Goal: Check status: Check status

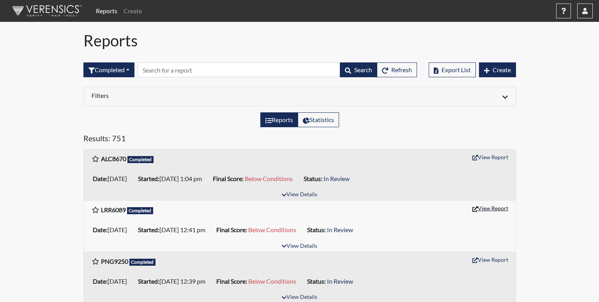
click at [483, 208] on button "View Report" at bounding box center [490, 208] width 43 height 12
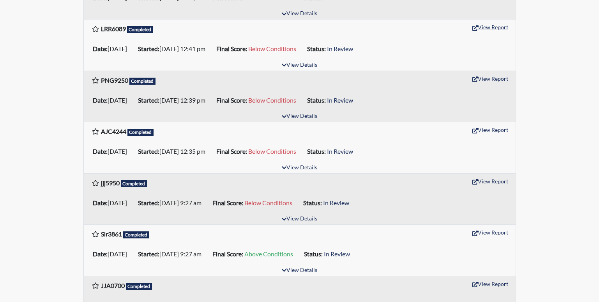
scroll to position [208, 0]
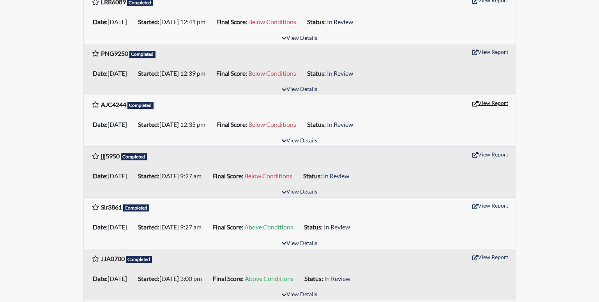
click at [504, 104] on button "View Report" at bounding box center [490, 103] width 43 height 12
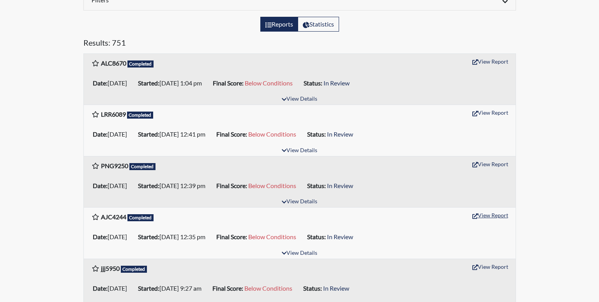
scroll to position [104, 0]
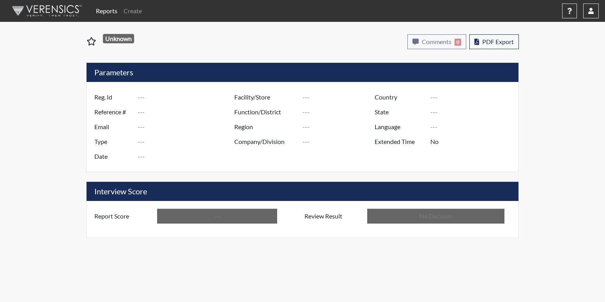
type input "LRR6089"
type input "51683"
type input "---"
type input "Corrections Pre-Employment"
type input "[DATE]"
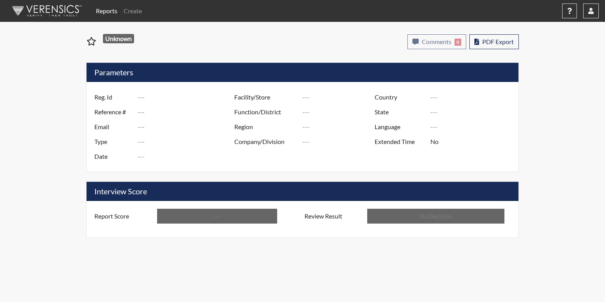
type input "Metro Re-Entry Facility"
type input "[GEOGRAPHIC_DATA]"
type input "[US_STATE]"
type input "English"
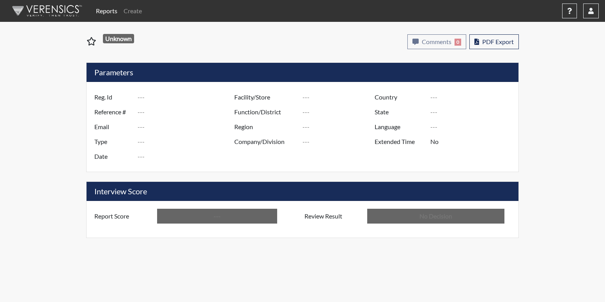
type input "Below Conditions"
type input "In Review"
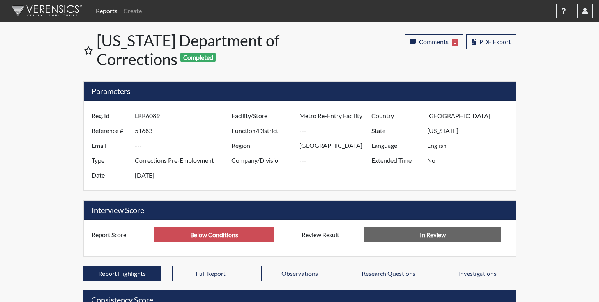
scroll to position [129, 324]
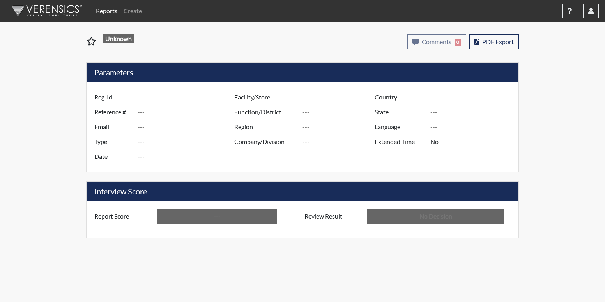
type input "AJC4244"
type input "51681"
type input "---"
type input "Corrections Pre-Employment"
type input "[DATE]"
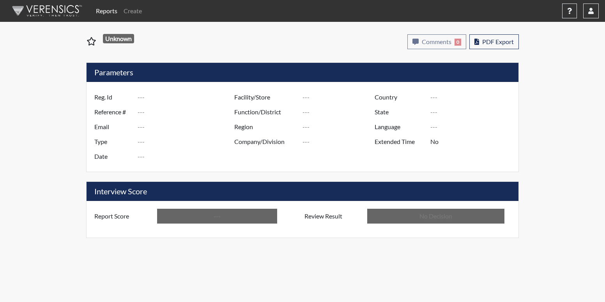
type input "Metro Re-Entry Facility"
type input "[GEOGRAPHIC_DATA]"
type input "[US_STATE]"
type input "English"
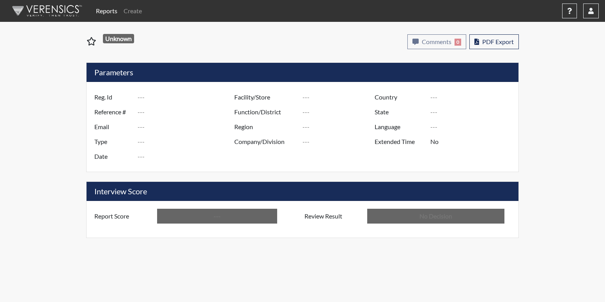
type input "Below Conditions"
type input "In Review"
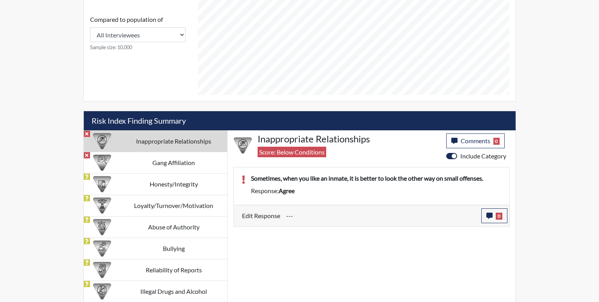
scroll to position [362, 0]
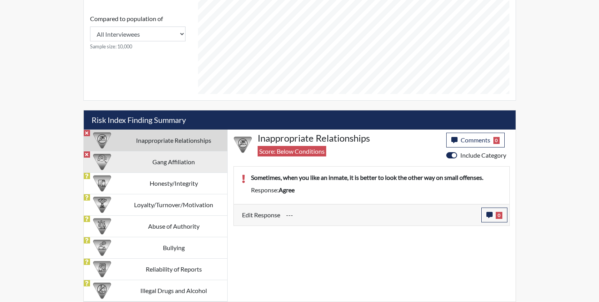
click at [180, 163] on td "Gang Affiliation" at bounding box center [173, 161] width 107 height 21
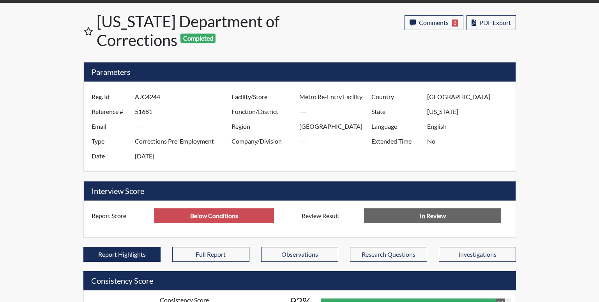
scroll to position [0, 0]
